Goal: Information Seeking & Learning: Find specific fact

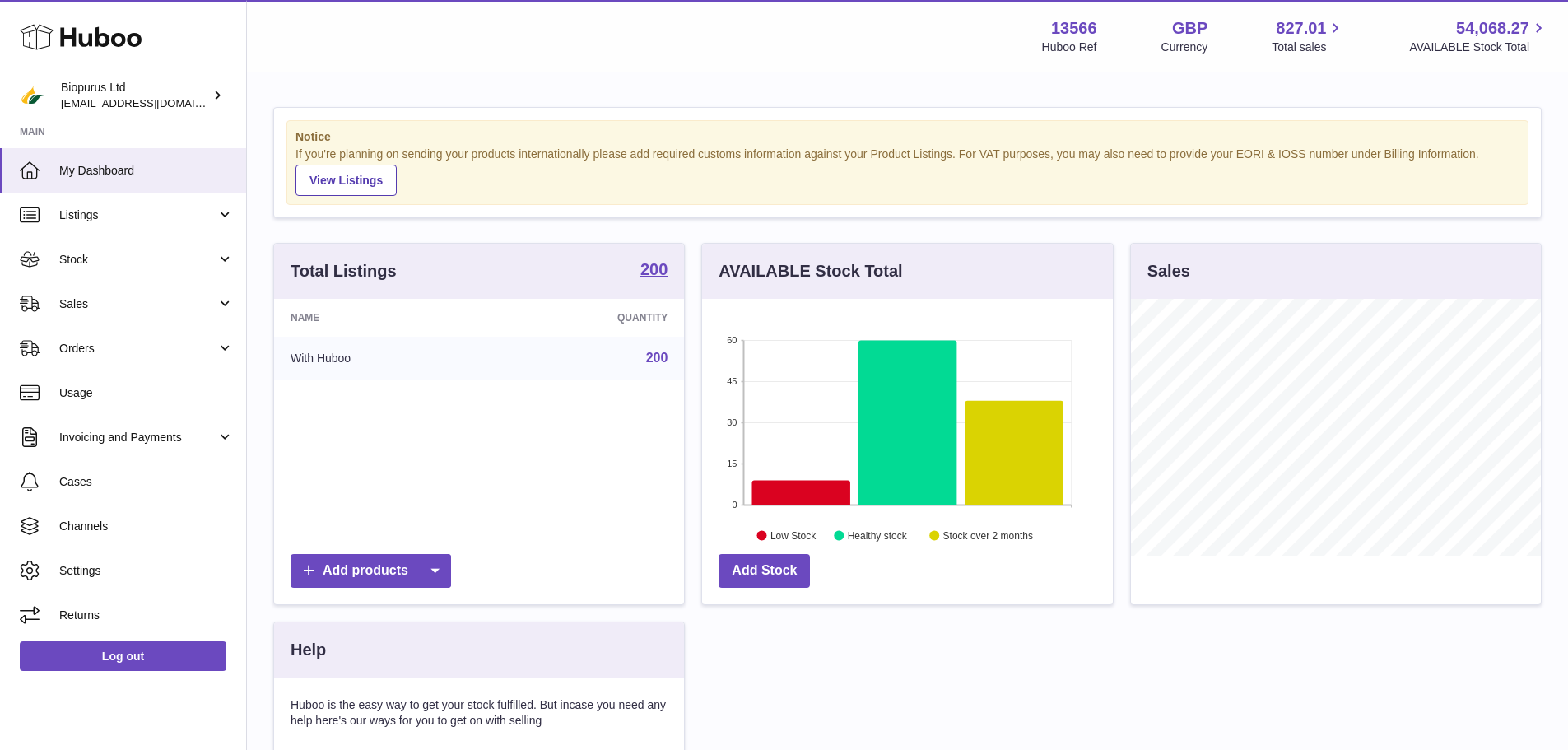
scroll to position [257, 411]
click at [128, 296] on span "Sales" at bounding box center [137, 304] width 157 height 16
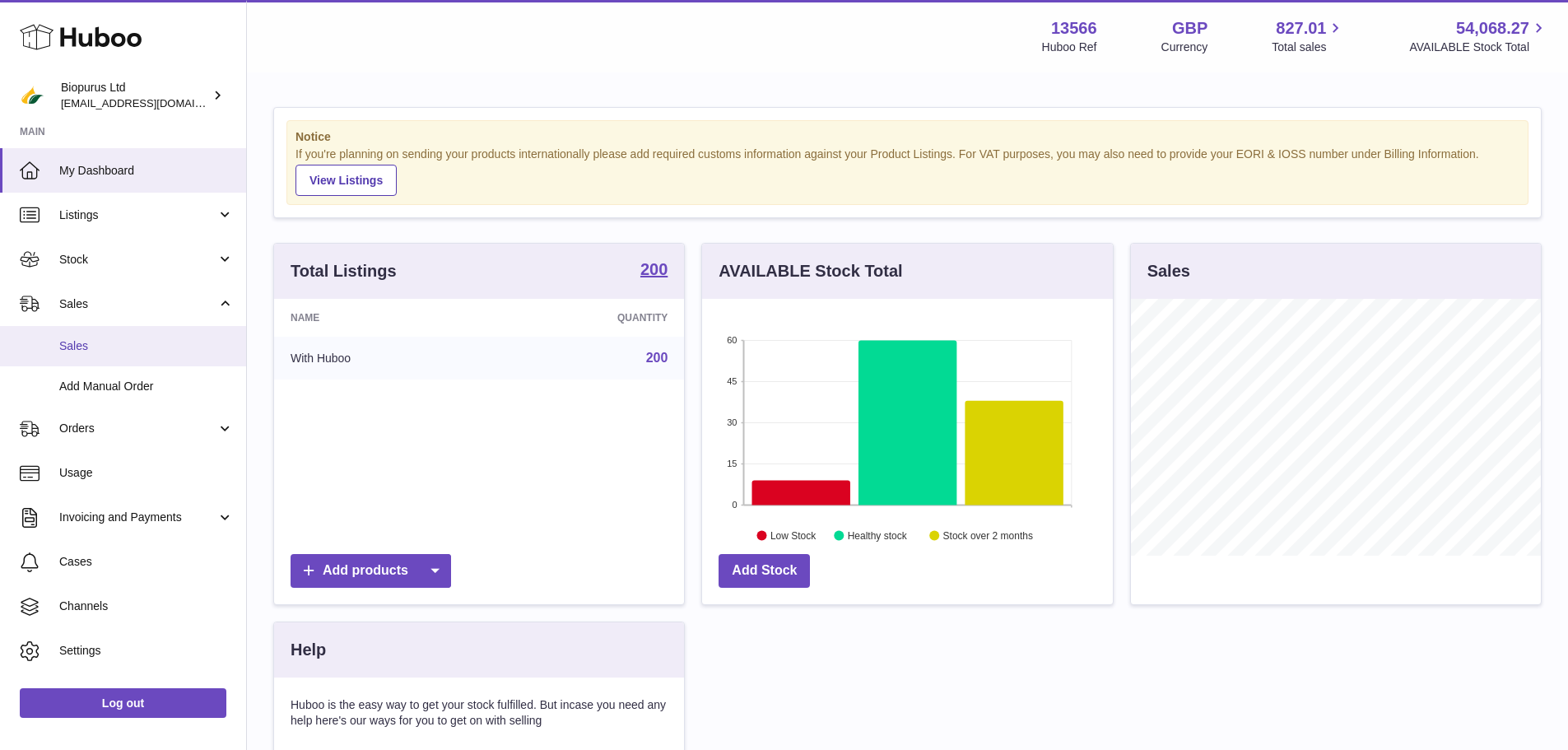
click at [80, 341] on span "Sales" at bounding box center [146, 346] width 175 height 16
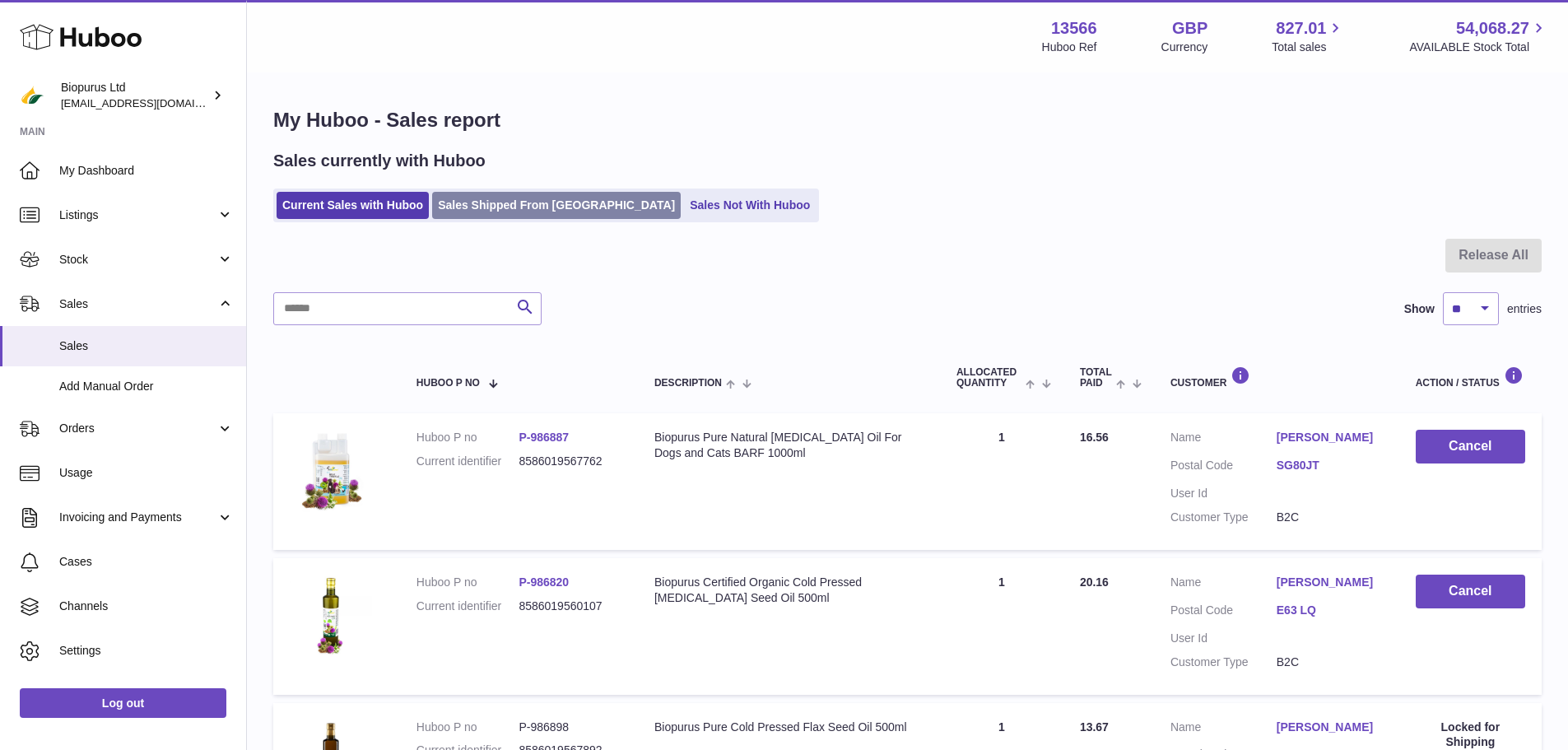
click at [496, 201] on link "Sales Shipped From [GEOGRAPHIC_DATA]" at bounding box center [557, 205] width 249 height 28
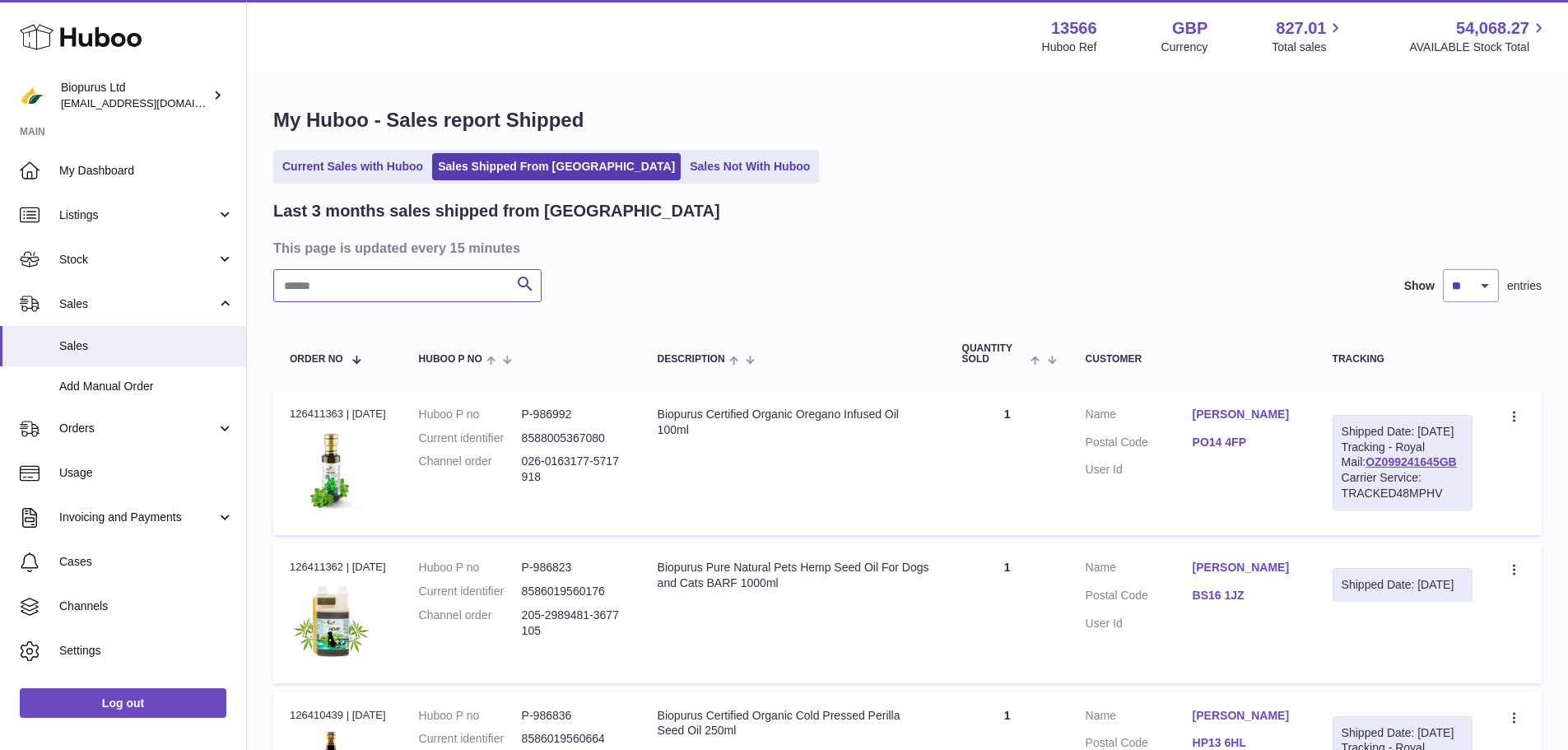
paste input "*********"
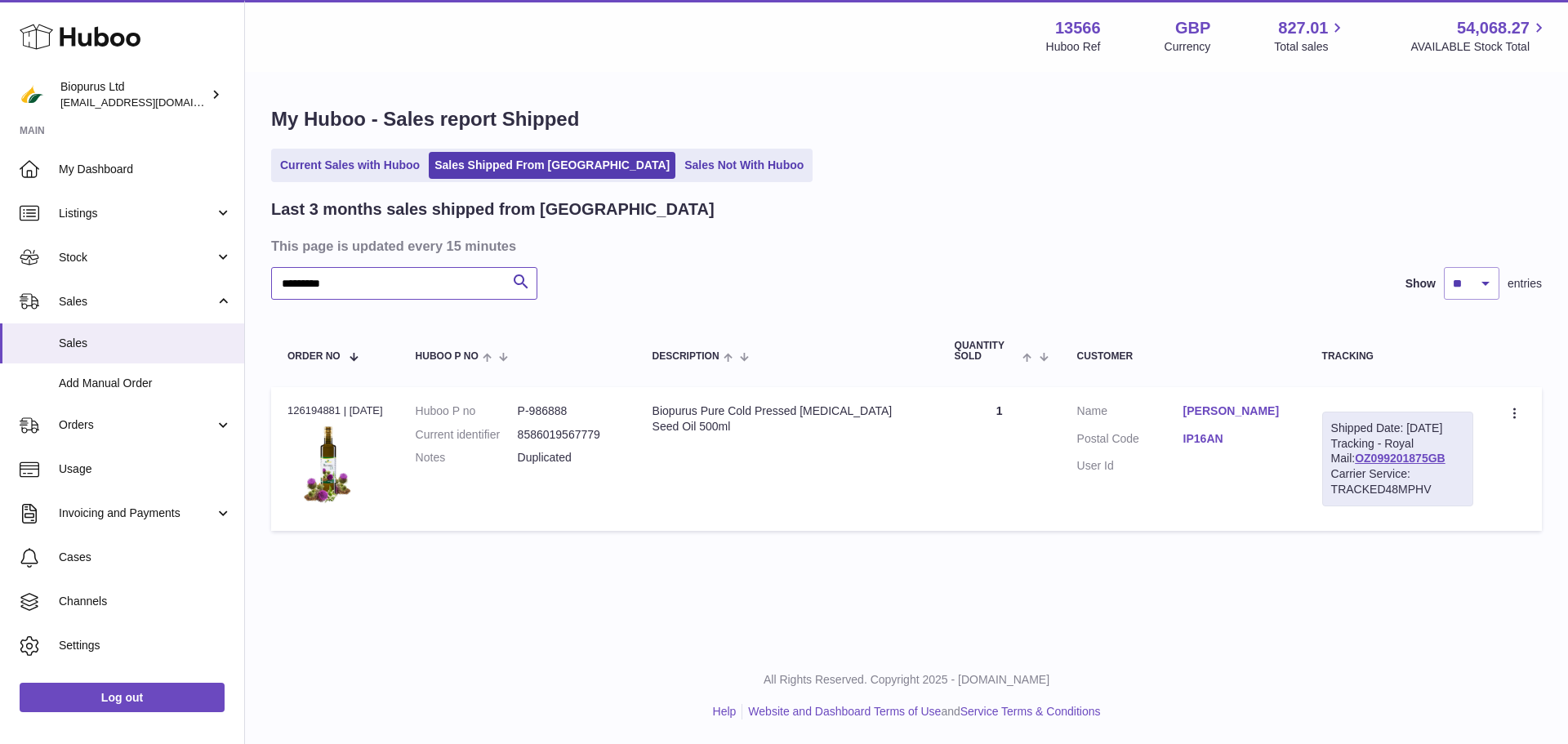
type input "*********"
click at [1243, 412] on link "IVAN VELKOV" at bounding box center [1236, 411] width 106 height 16
click at [1014, 502] on div at bounding box center [784, 372] width 1568 height 744
drag, startPoint x: 1194, startPoint y: 420, endPoint x: 1235, endPoint y: 420, distance: 41.0
click at [1231, 420] on dl "Customer Name IVAN VELKOV Postal Code IP16AN User Id" at bounding box center [1183, 442] width 213 height 79
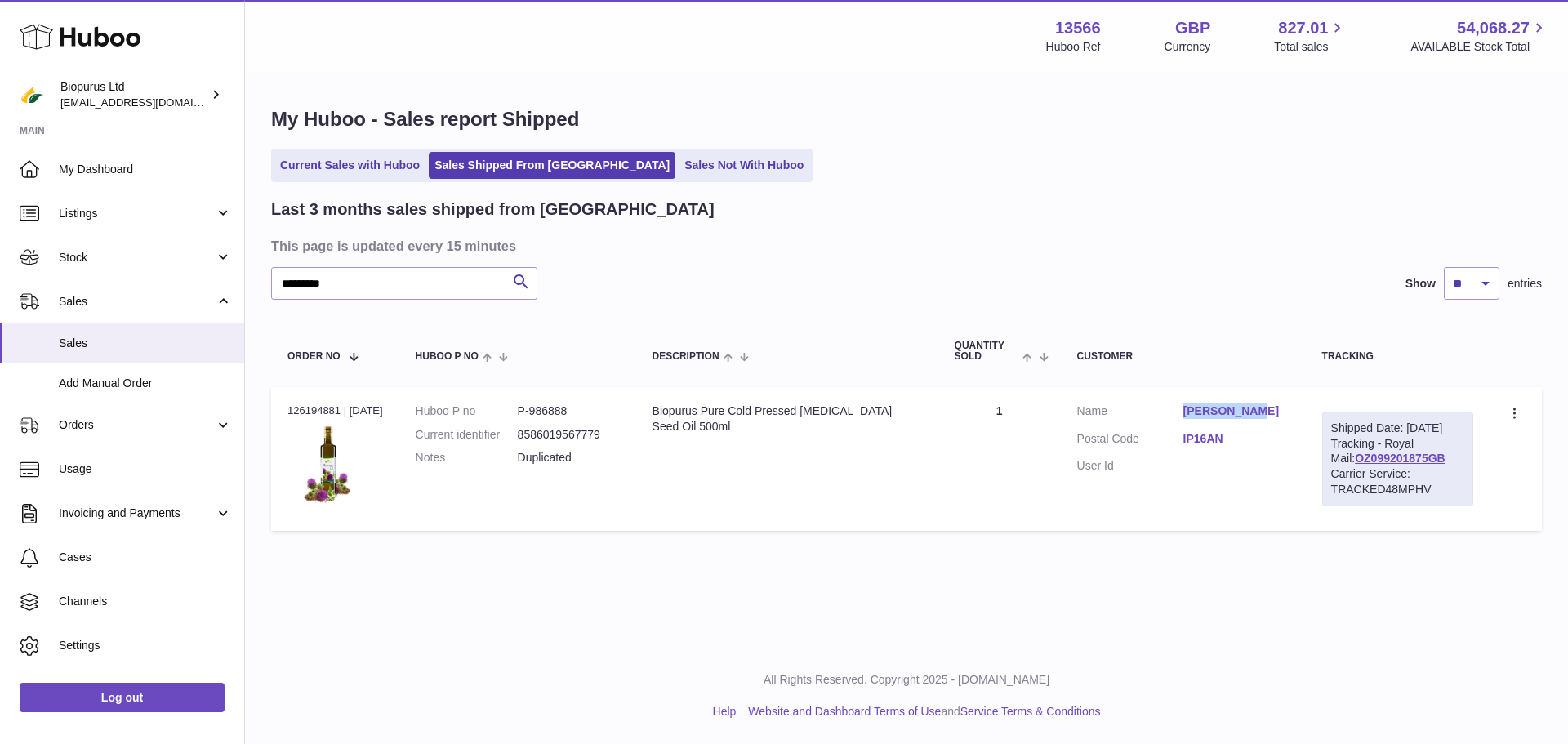
drag, startPoint x: 1266, startPoint y: 422, endPoint x: 1187, endPoint y: 421, distance: 79.0
click at [1187, 421] on dd "IVAN VELKOV" at bounding box center [1236, 413] width 106 height 20
copy link "IVAN VELKOV"
click at [702, 301] on div "Last 3 months sales shipped from Huboo This page is updated every 15 minutes **…" at bounding box center [907, 369] width 1271 height 341
click at [1361, 465] on link "OZ099201875GB" at bounding box center [1401, 457] width 91 height 13
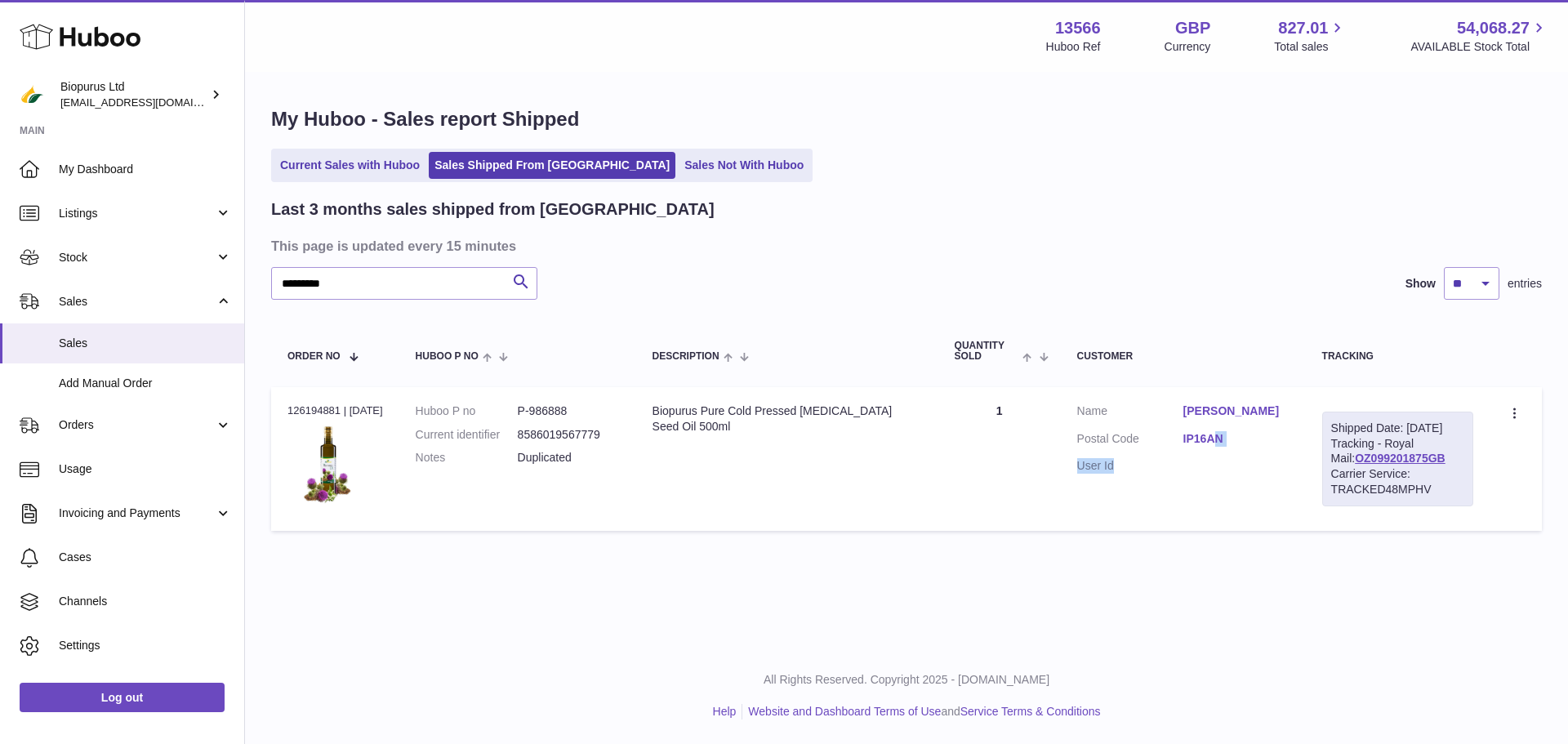
drag, startPoint x: 1188, startPoint y: 454, endPoint x: 1212, endPoint y: 453, distance: 24.0
click at [1214, 453] on dl "Customer Name IVAN VELKOV Postal Code IP16AN User Id" at bounding box center [1183, 442] width 213 height 79
drag, startPoint x: 1188, startPoint y: 450, endPoint x: 1218, endPoint y: 448, distance: 30.1
click at [1221, 448] on dd "IP16AN" at bounding box center [1236, 441] width 106 height 20
click at [1200, 449] on dd "IP16AN" at bounding box center [1236, 441] width 106 height 20
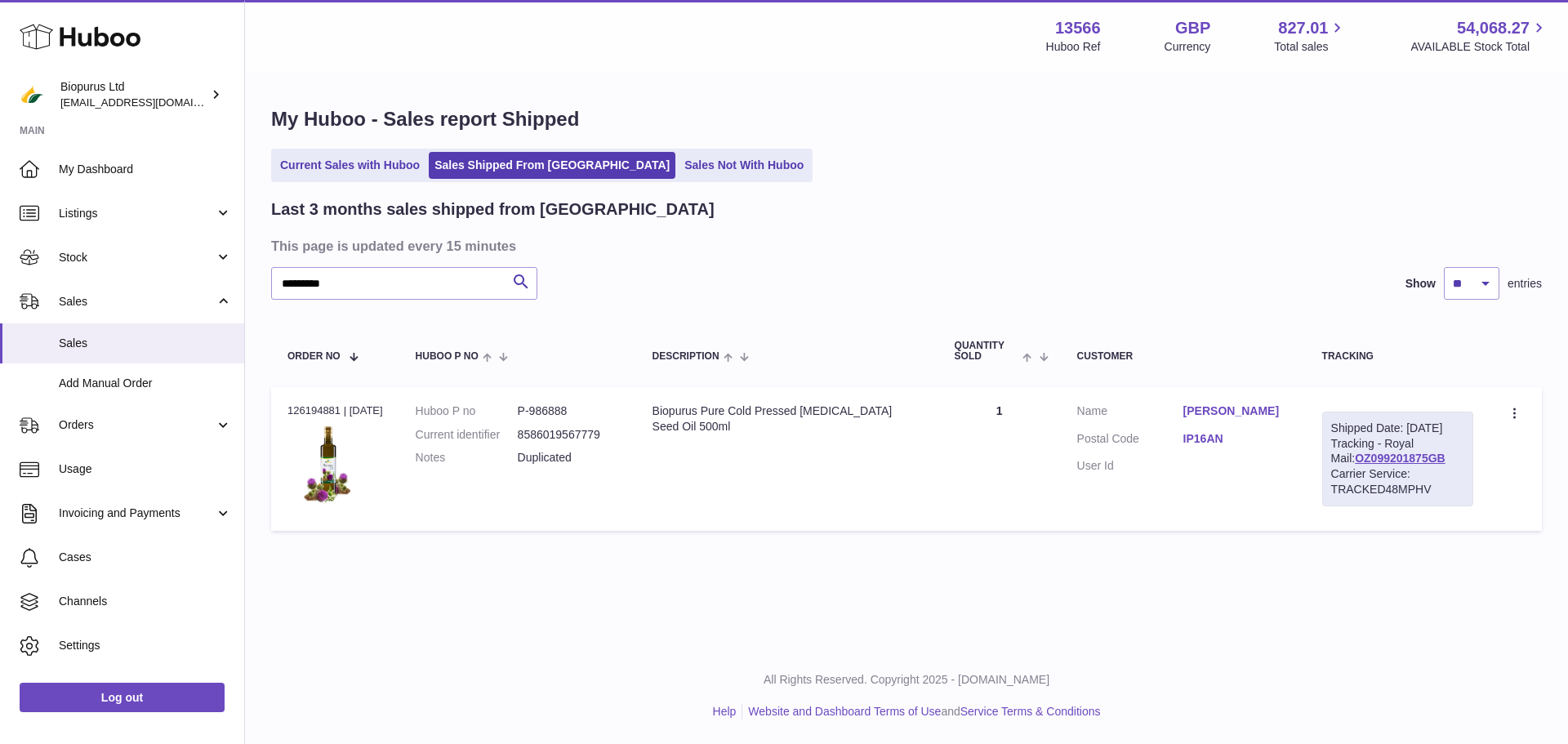
click at [1200, 445] on link "IP16AN" at bounding box center [1236, 439] width 106 height 16
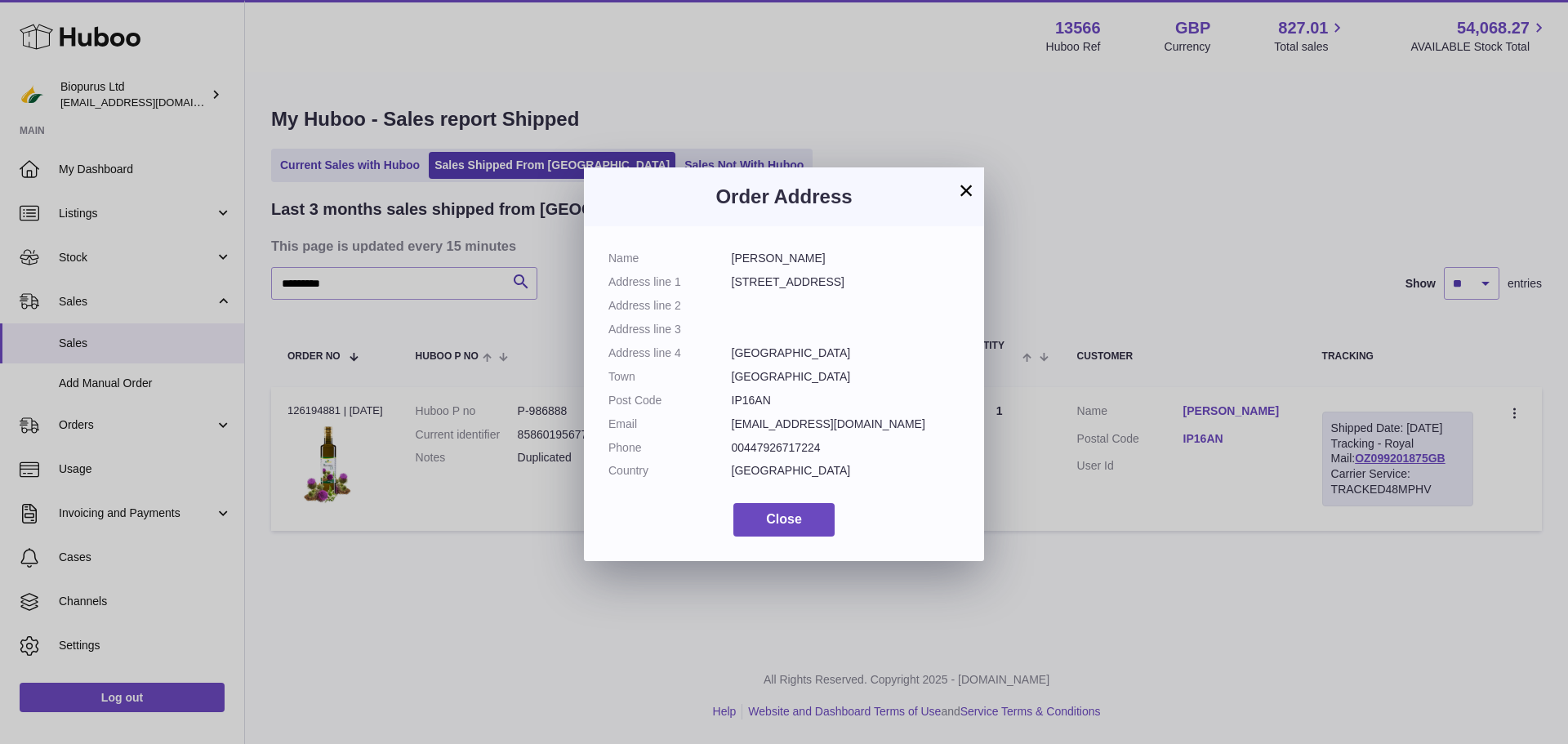
drag, startPoint x: 729, startPoint y: 398, endPoint x: 782, endPoint y: 399, distance: 53.0
click at [782, 399] on dl "Name IVAN VELKOV Address line 1 45 larchcroft road,ebayvlv8396 Address line 2 A…" at bounding box center [784, 368] width 352 height 236
copy dl "IP16AN"
click at [544, 415] on div "× Order Address Name IVAN VELKOV Address line 1 45 larchcroft road,ebayvlv8396 …" at bounding box center [784, 372] width 1568 height 744
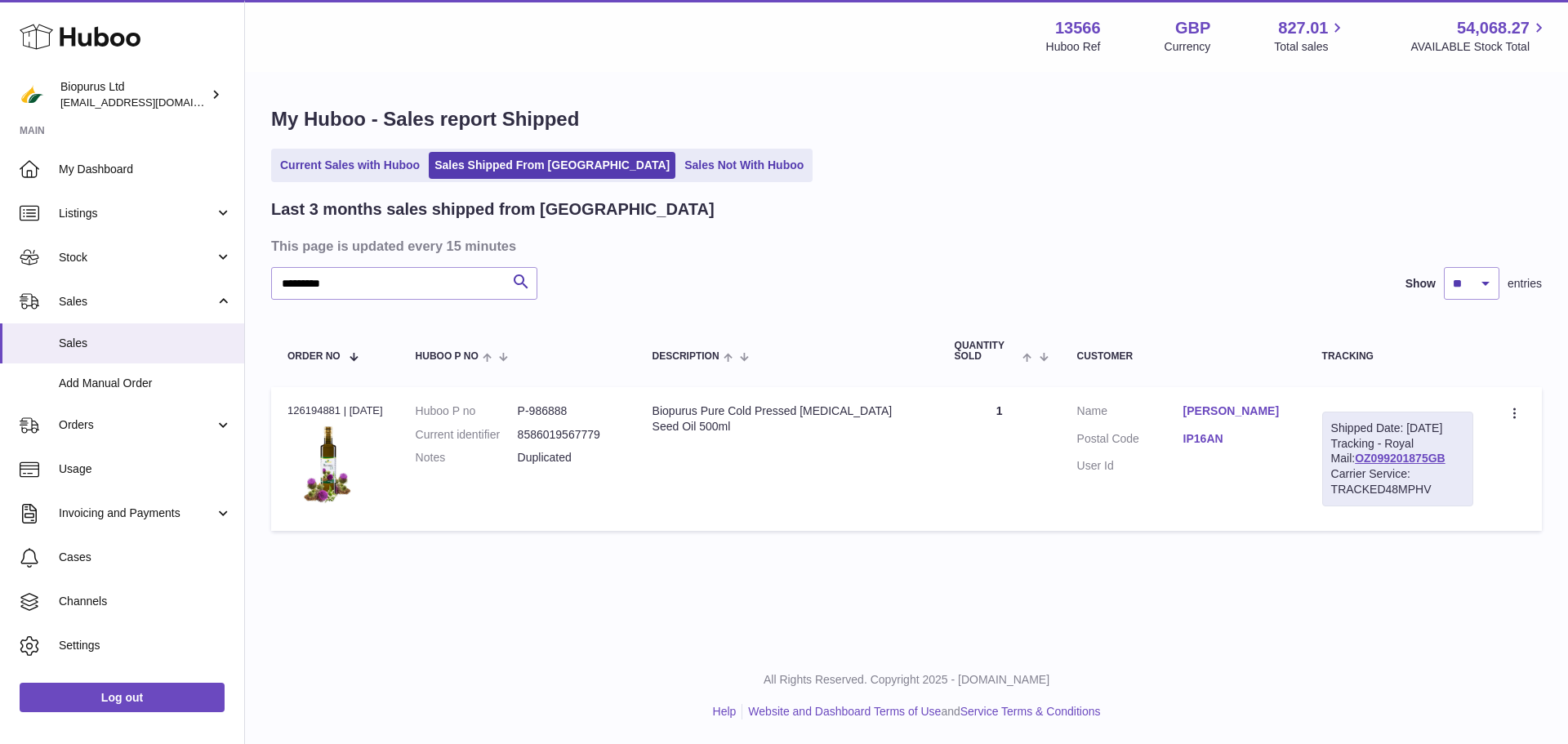
click at [552, 407] on dd "P-986888" at bounding box center [569, 411] width 102 height 16
copy dd "986888"
